Goal: Task Accomplishment & Management: Manage account settings

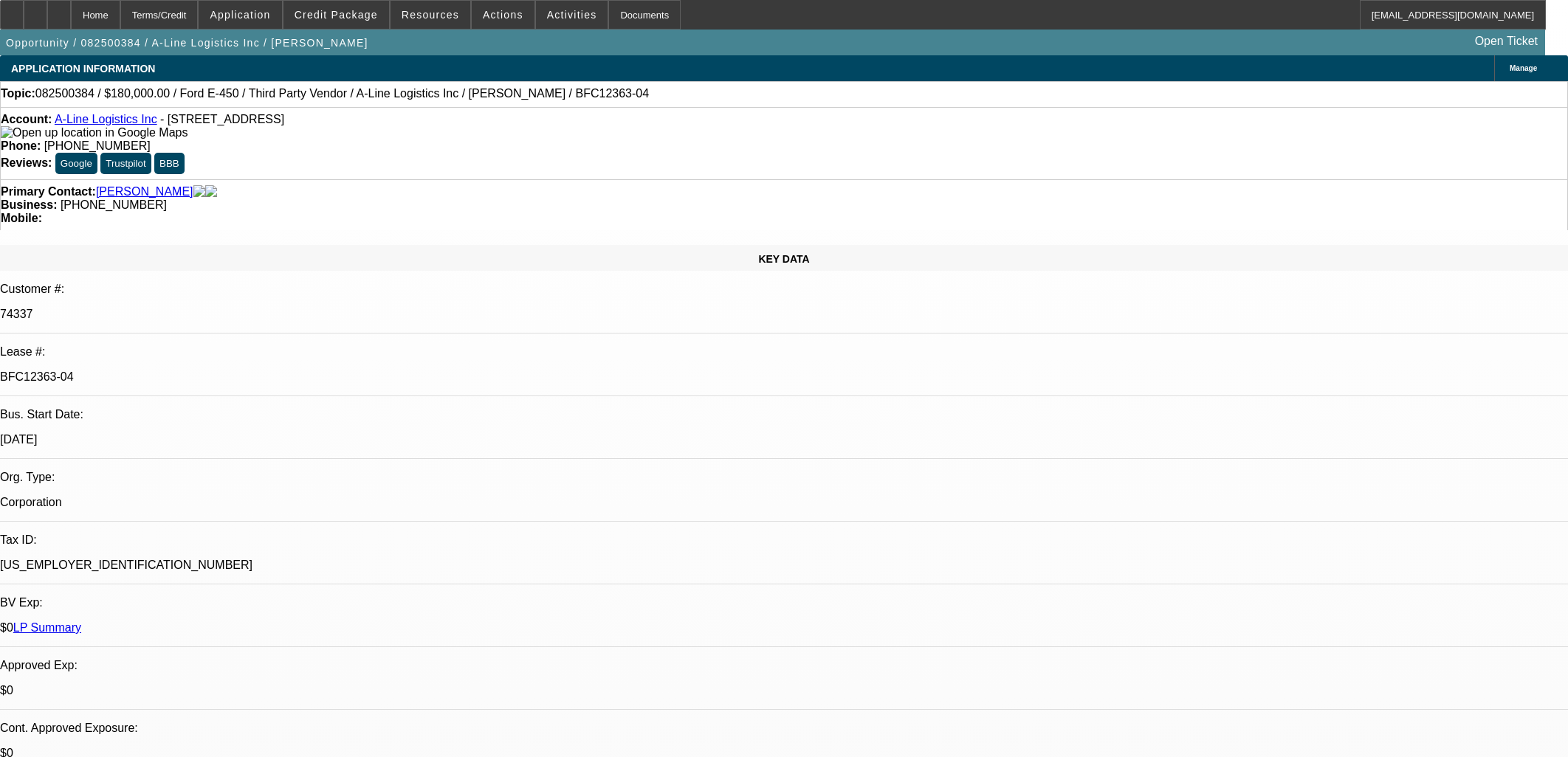
select select "0"
select select "6"
select select "0"
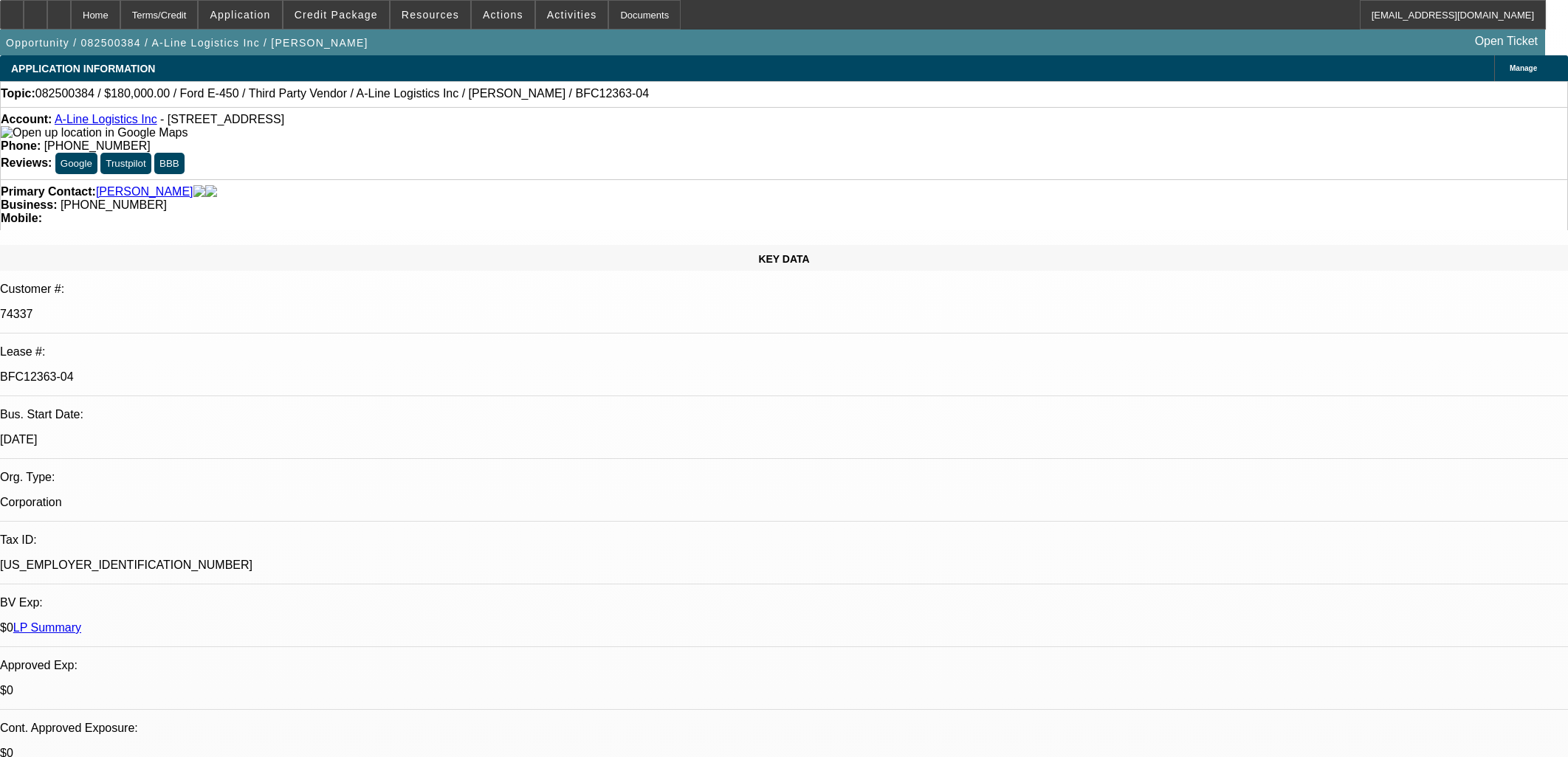
select select "0"
select select "6"
select select "0"
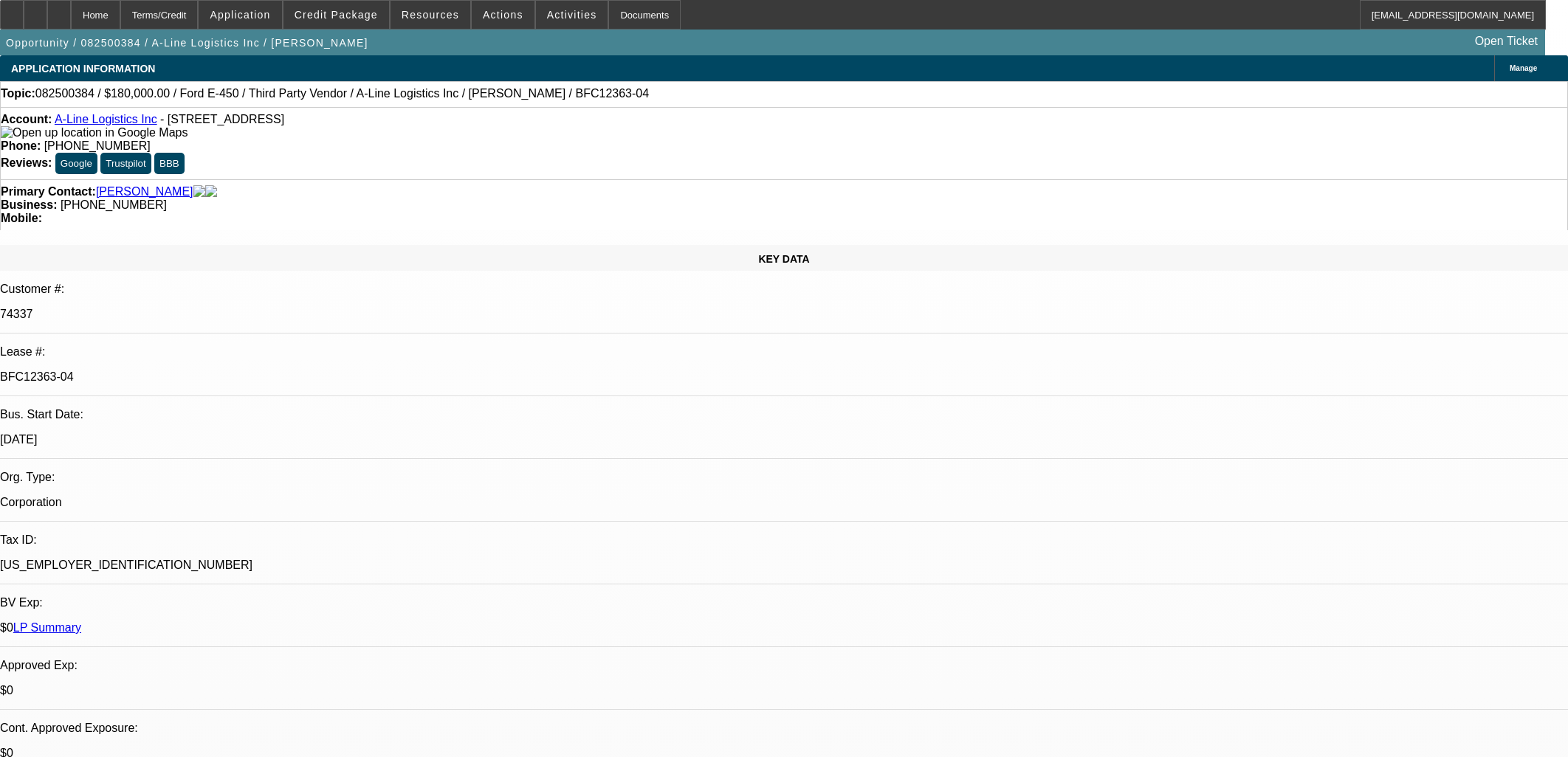
select select "0.1"
select select "4"
select select "0"
select select "0.1"
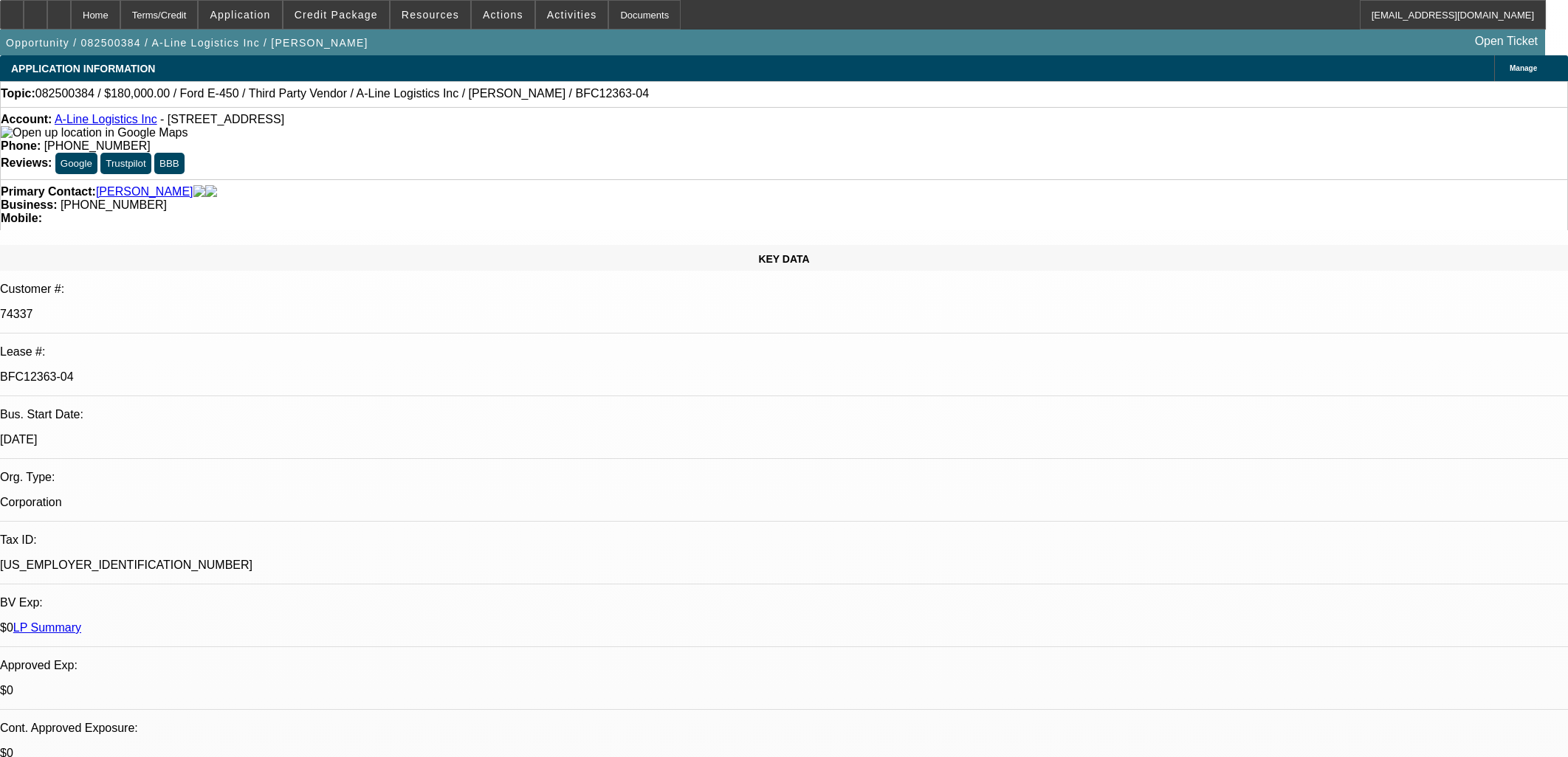
select select "4"
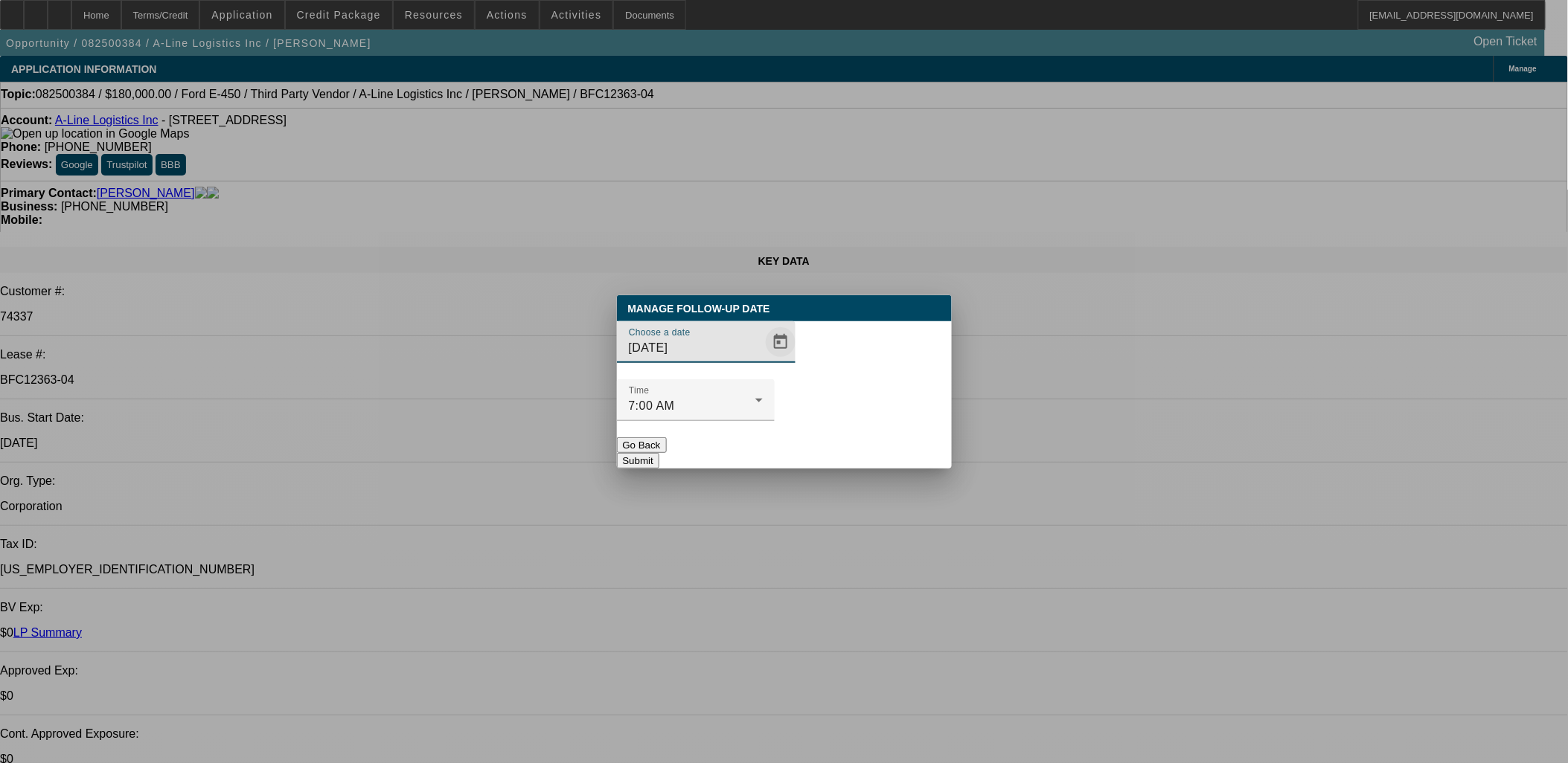
click at [763, 360] on span "Open calendar" at bounding box center [780, 342] width 36 height 36
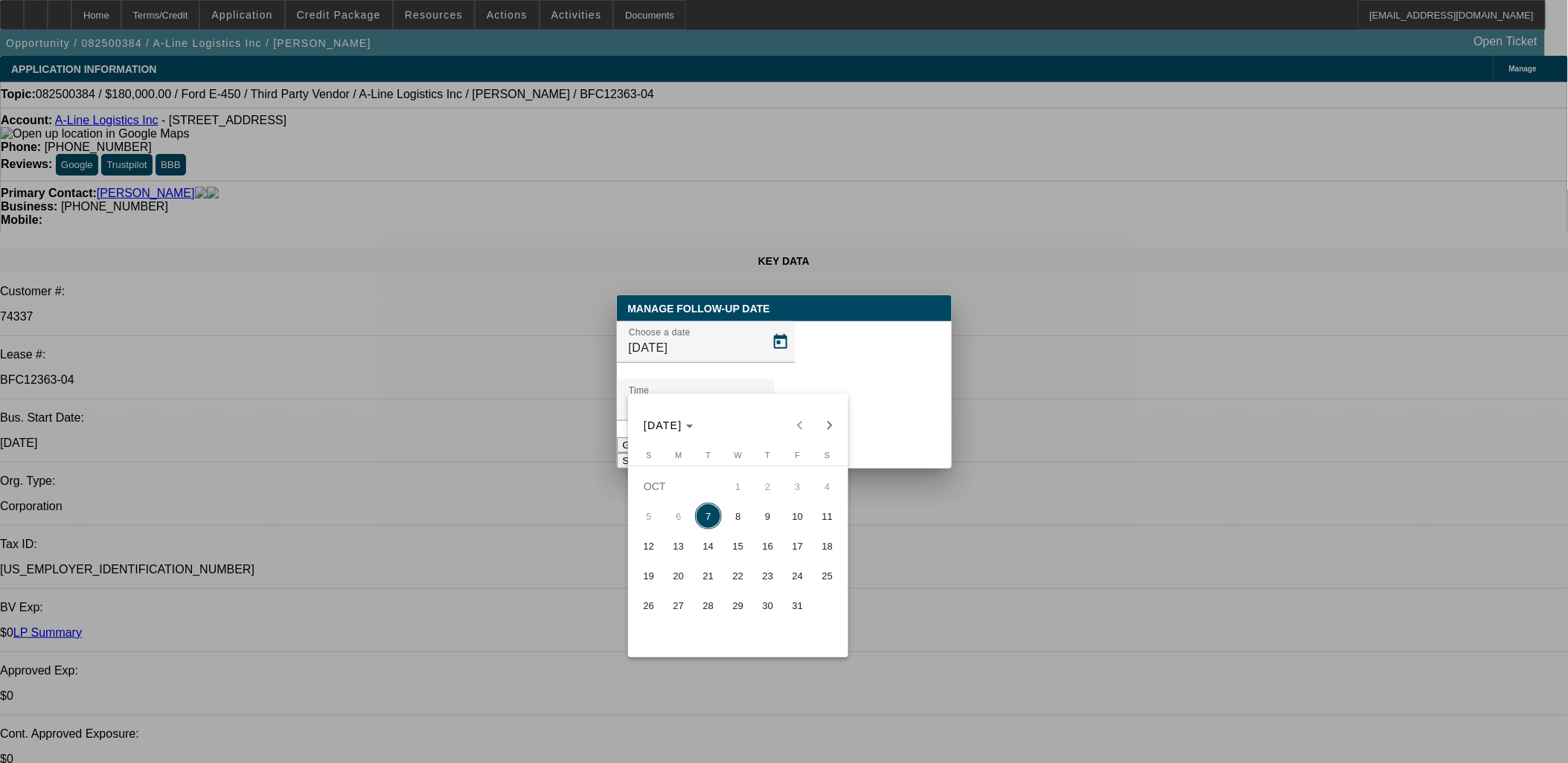
click at [775, 515] on span "9" at bounding box center [767, 516] width 27 height 27
type input "[DATE]"
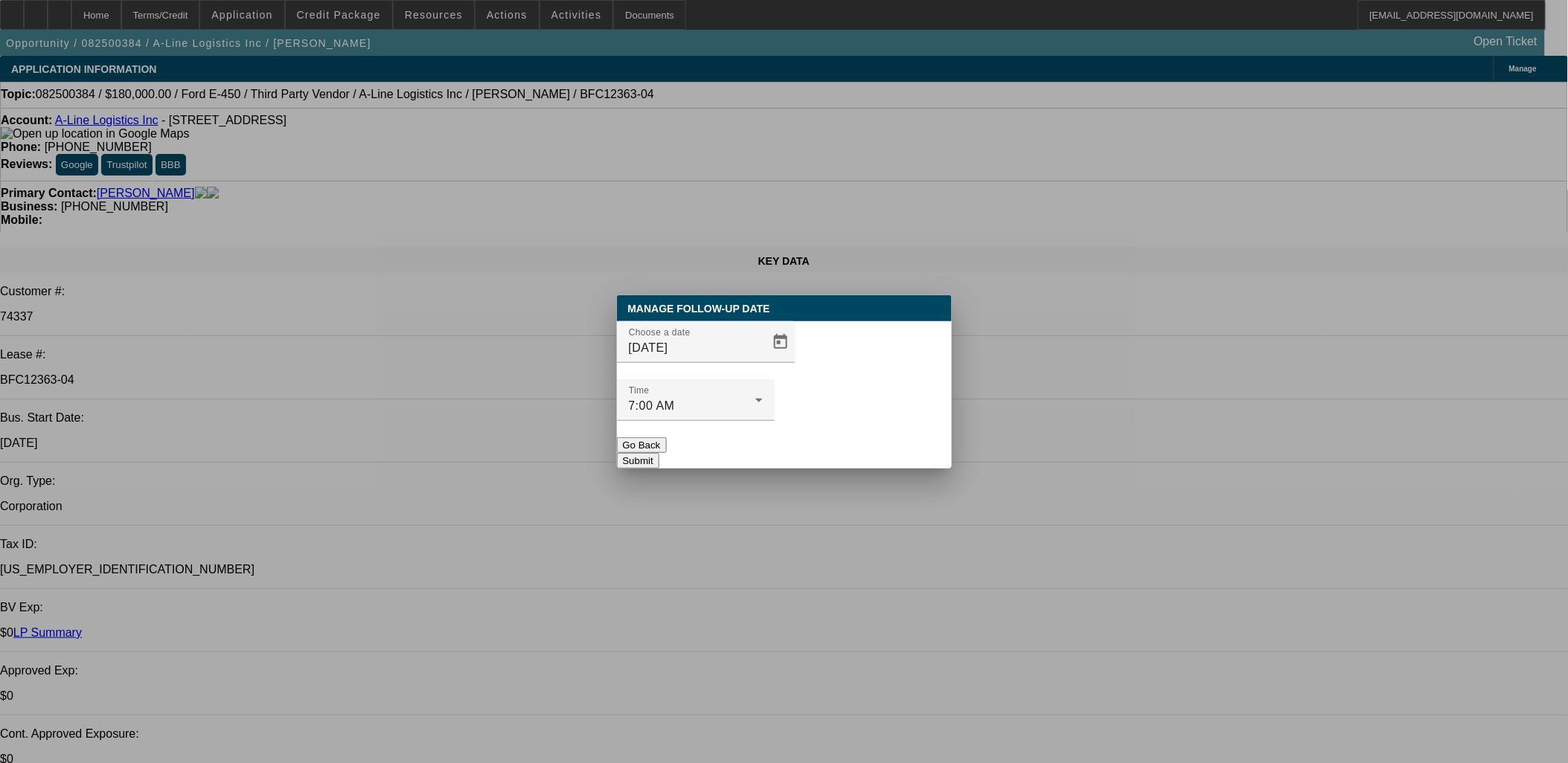
drag, startPoint x: 850, startPoint y: 428, endPoint x: 863, endPoint y: 430, distance: 13.2
click at [659, 453] on button "Submit" at bounding box center [637, 460] width 42 height 15
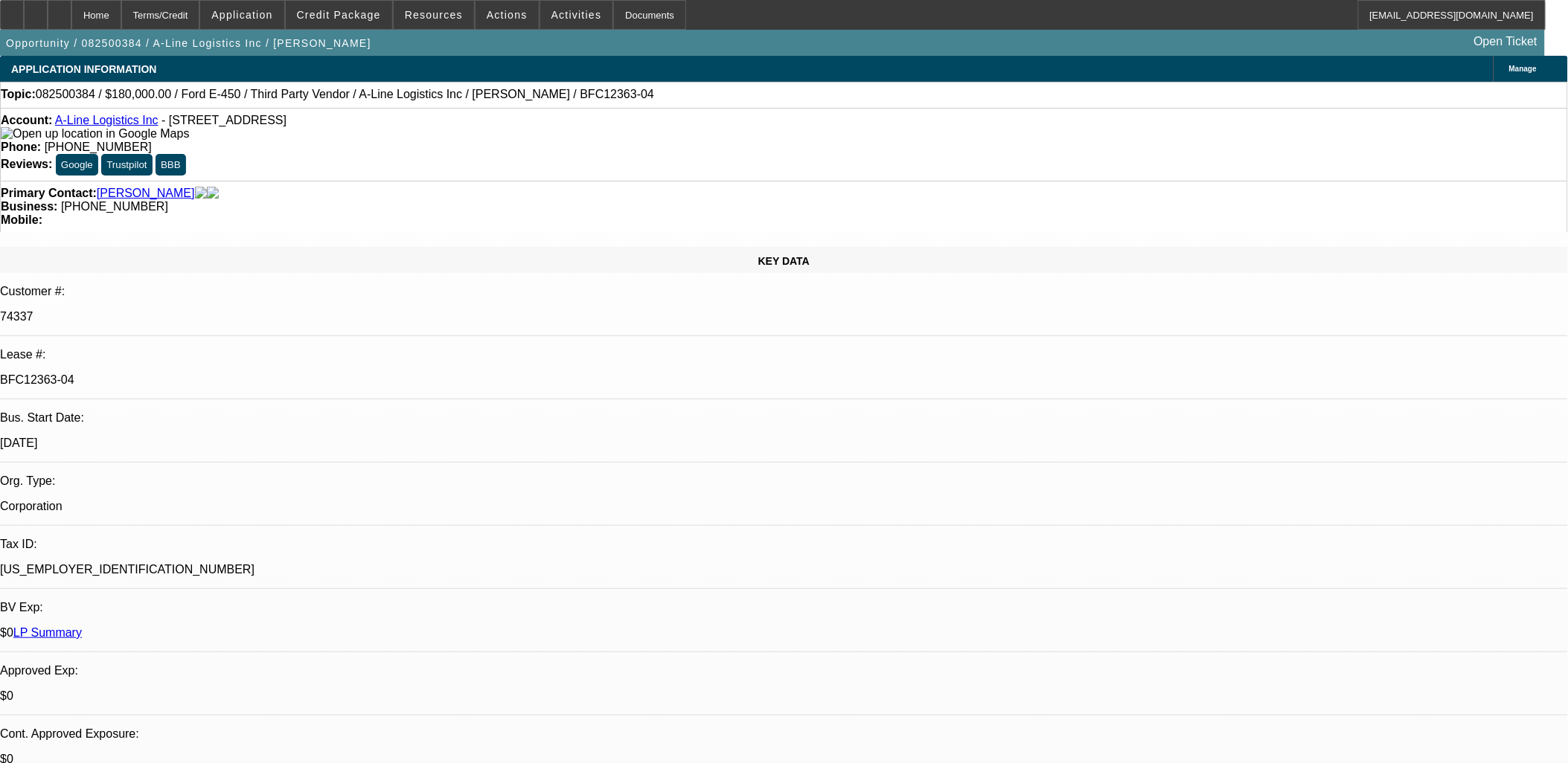
scroll to position [2110, 0]
